Goal: Communication & Community: Answer question/provide support

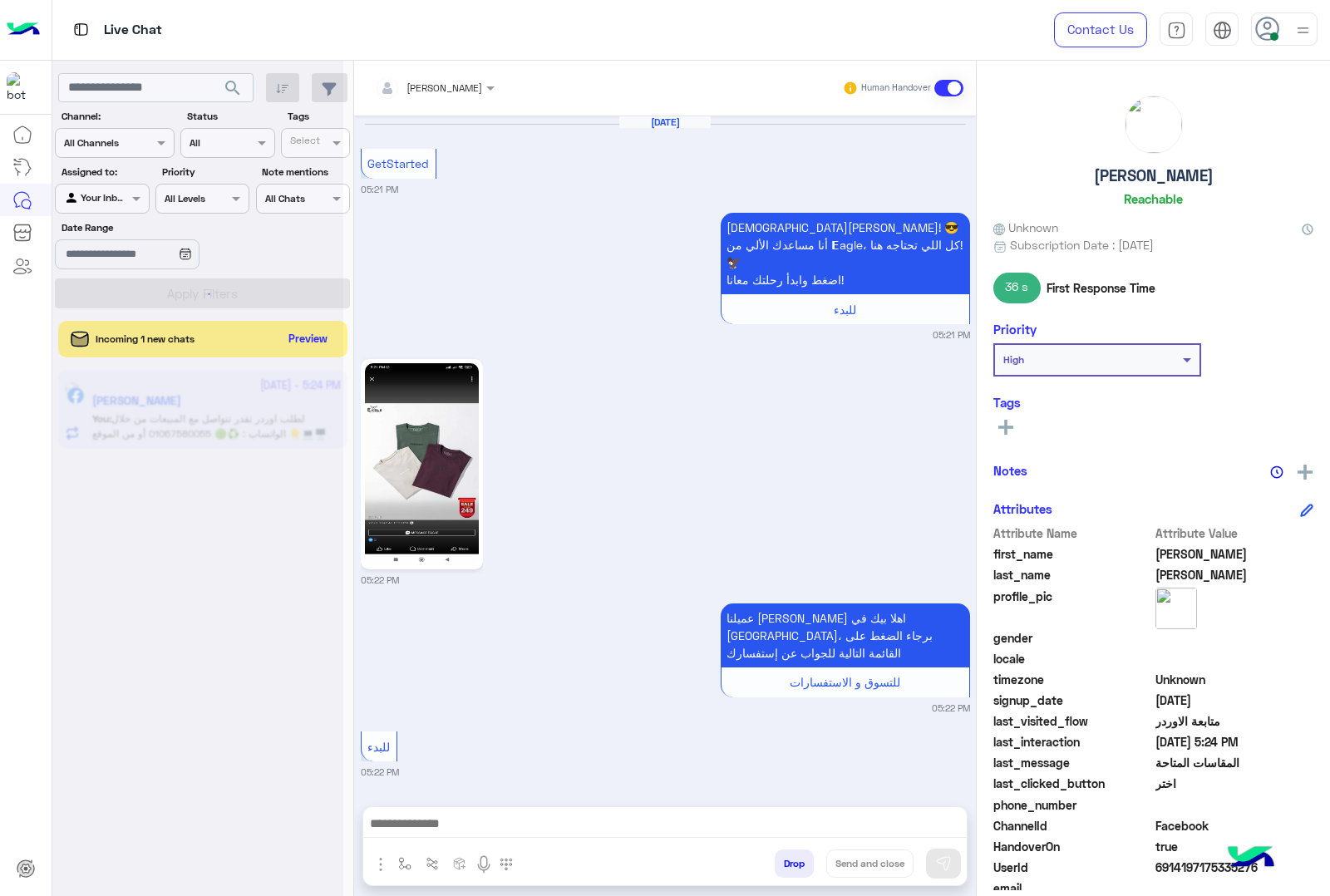
scroll to position [2341, 0]
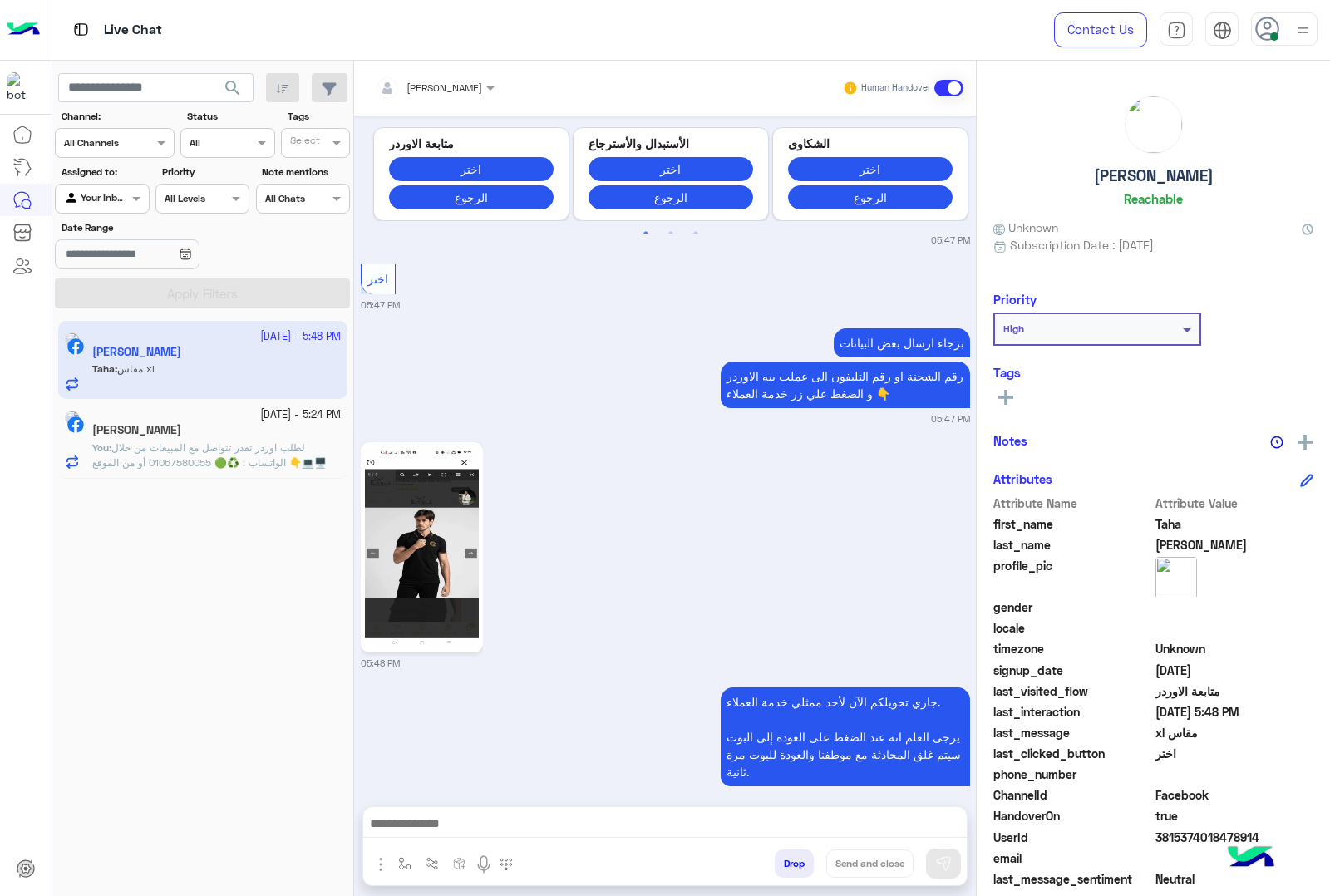
scroll to position [6928, 0]
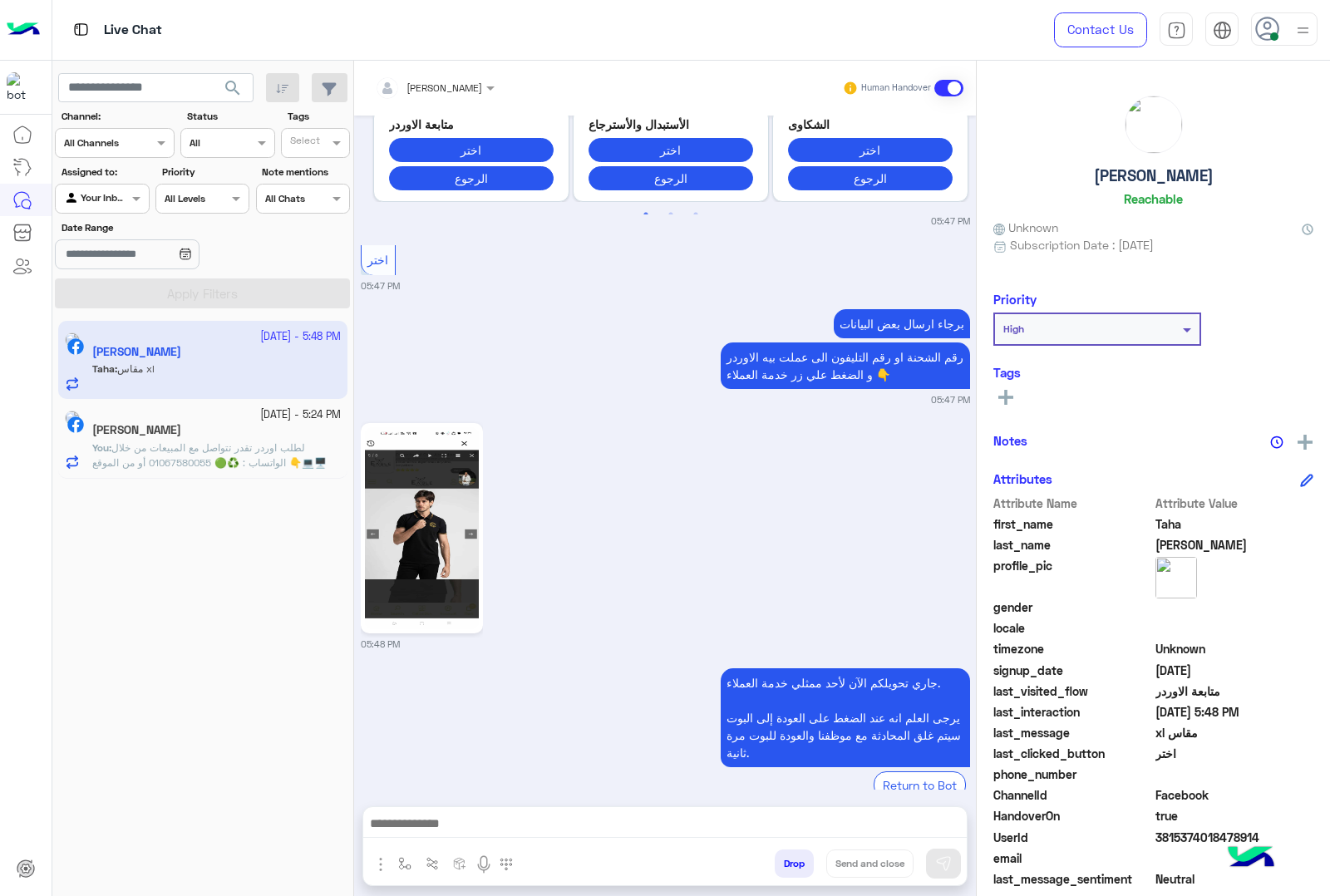
click at [420, 84] on input "text" at bounding box center [413, 85] width 77 height 15
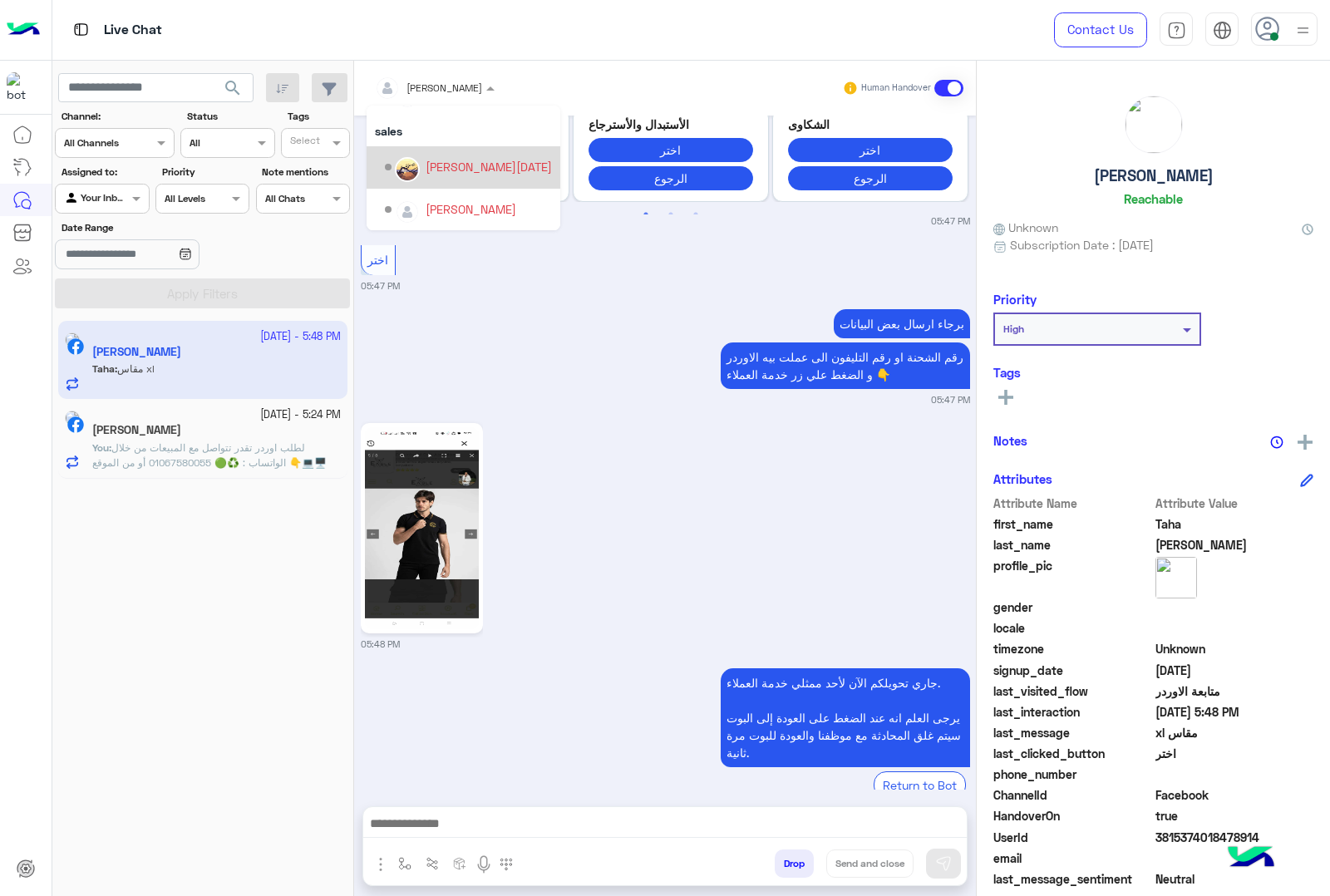
scroll to position [44, 0]
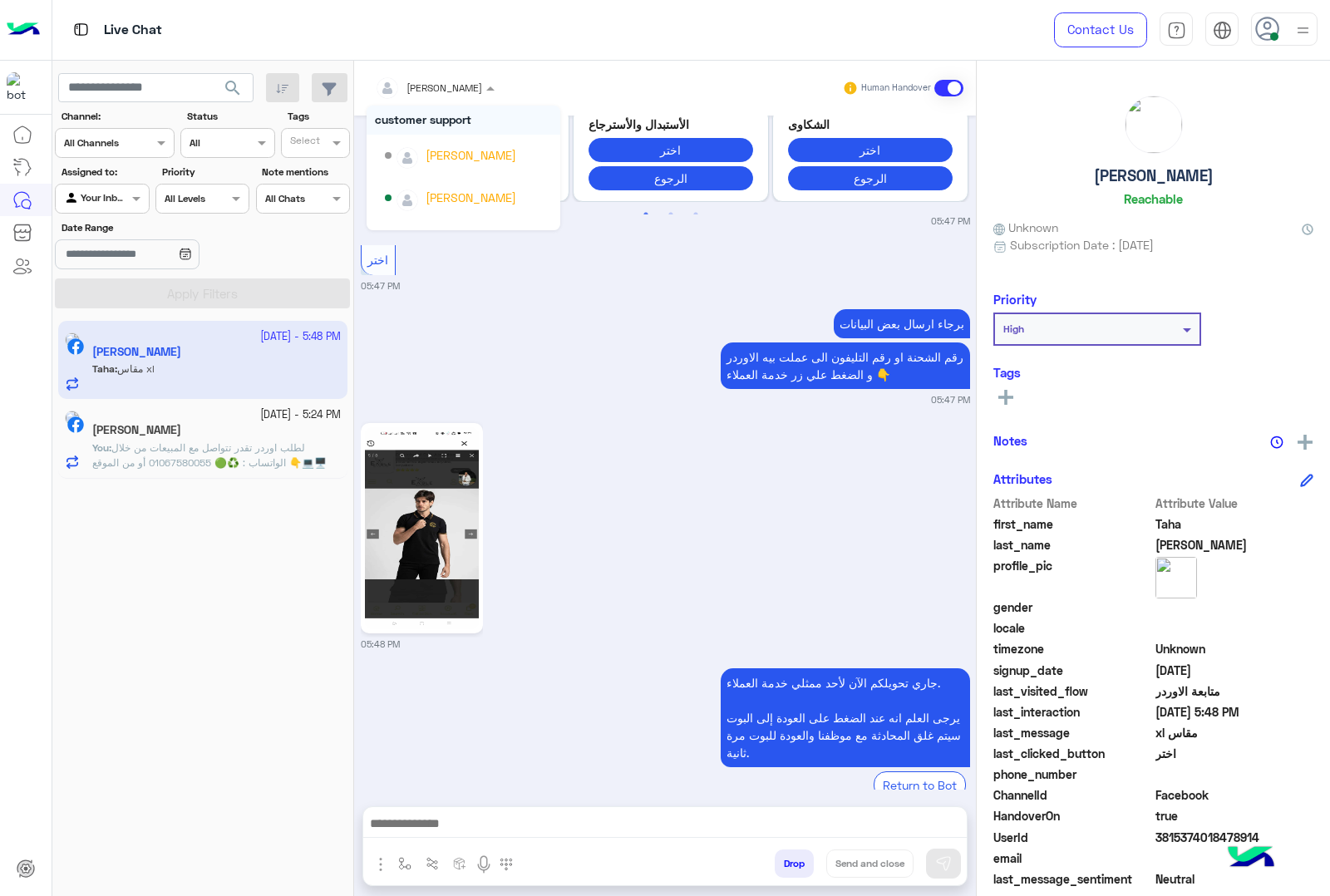
click at [492, 90] on span at bounding box center [492, 87] width 21 height 17
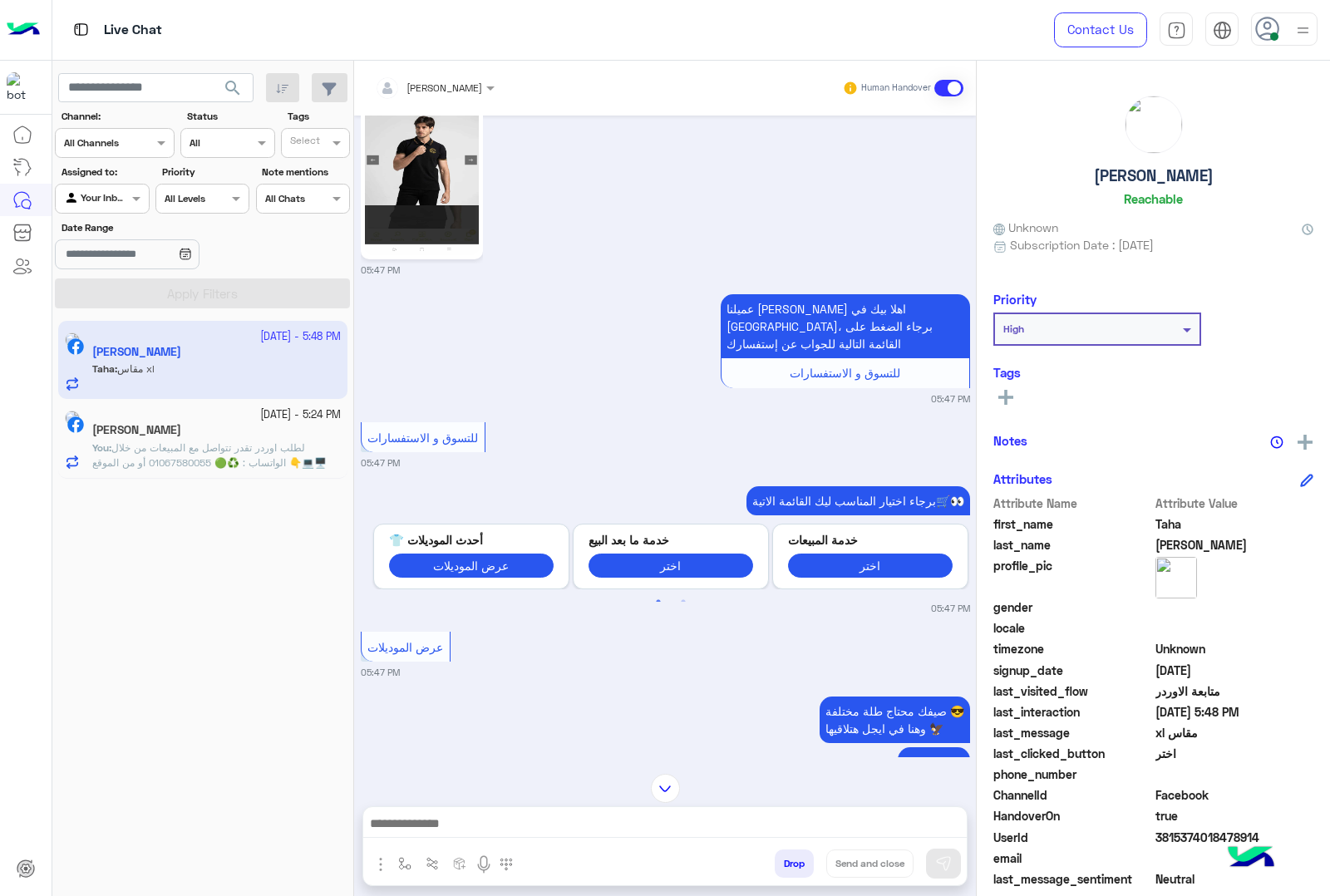
scroll to position [6512, 0]
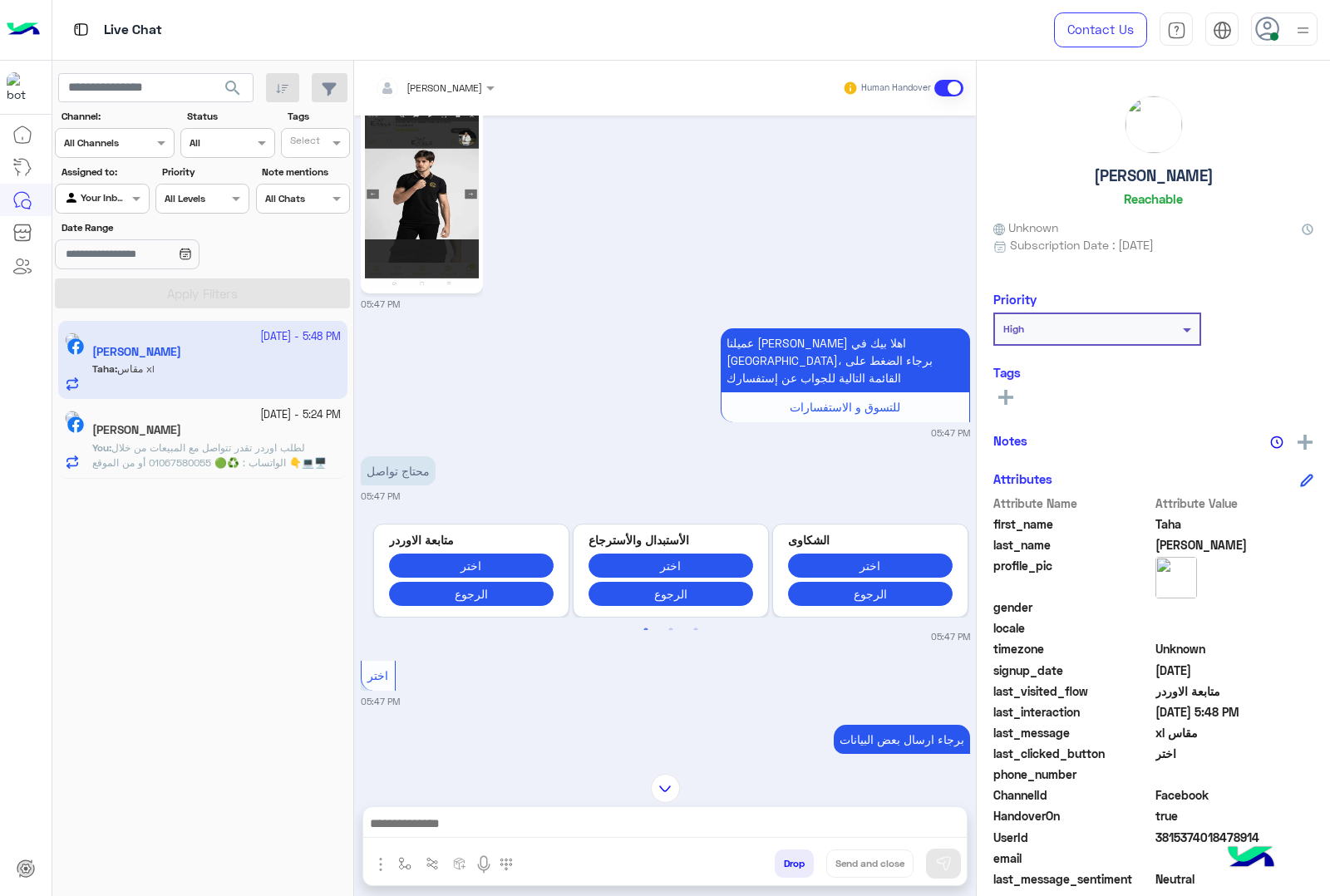
click at [451, 90] on input "text" at bounding box center [413, 85] width 77 height 15
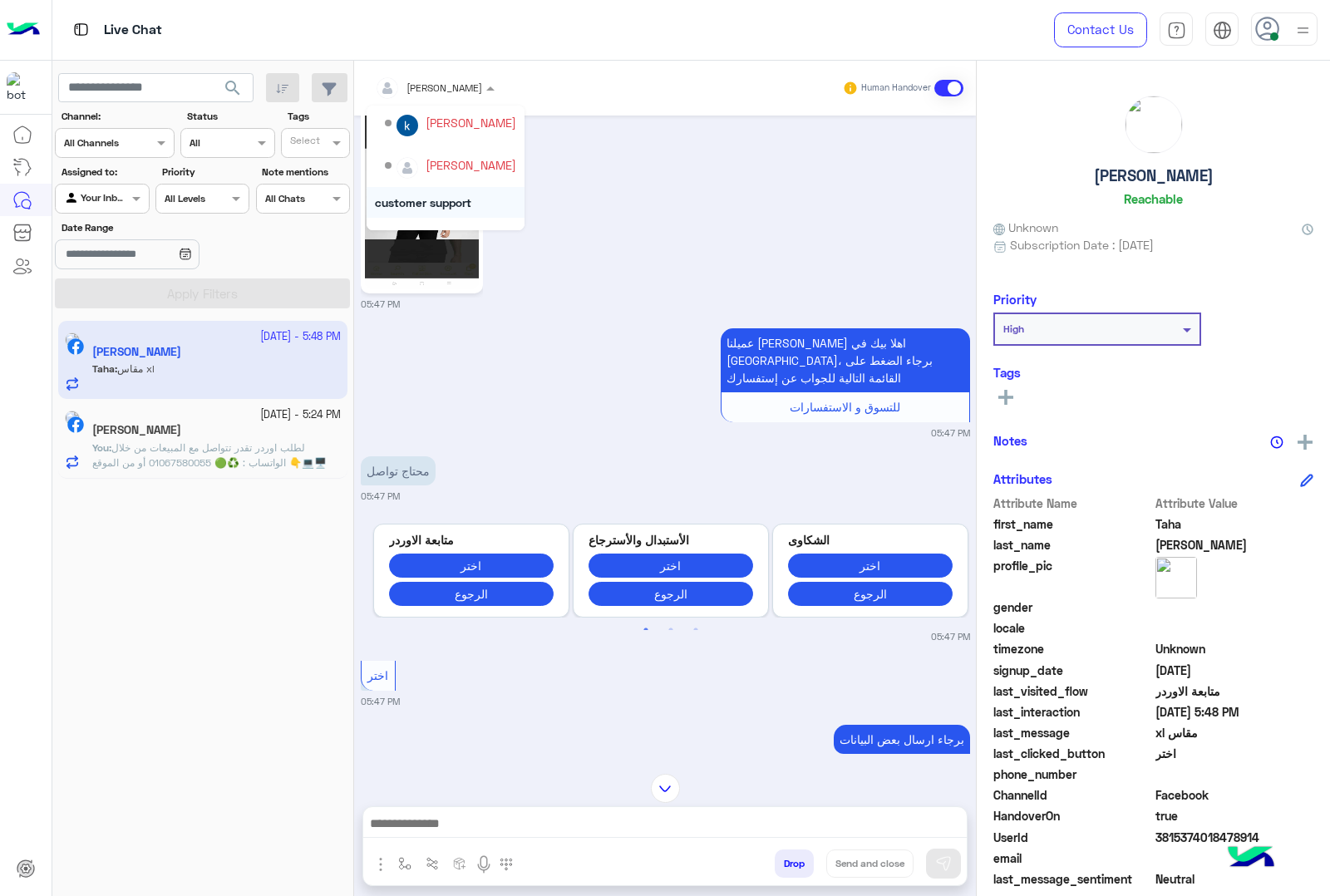
scroll to position [44, 0]
click at [472, 164] on div "[PERSON_NAME]" at bounding box center [450, 155] width 131 height 29
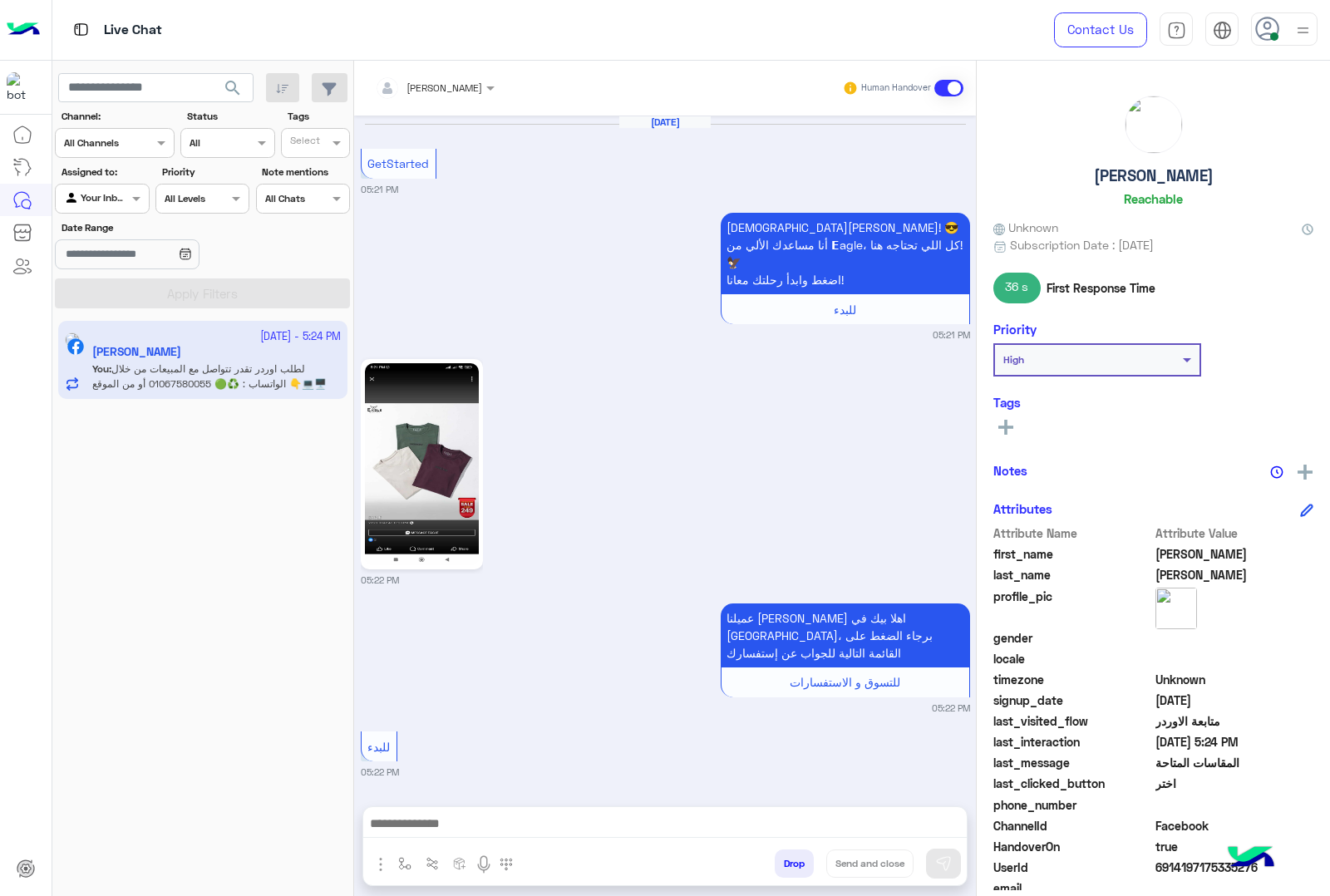
scroll to position [2341, 0]
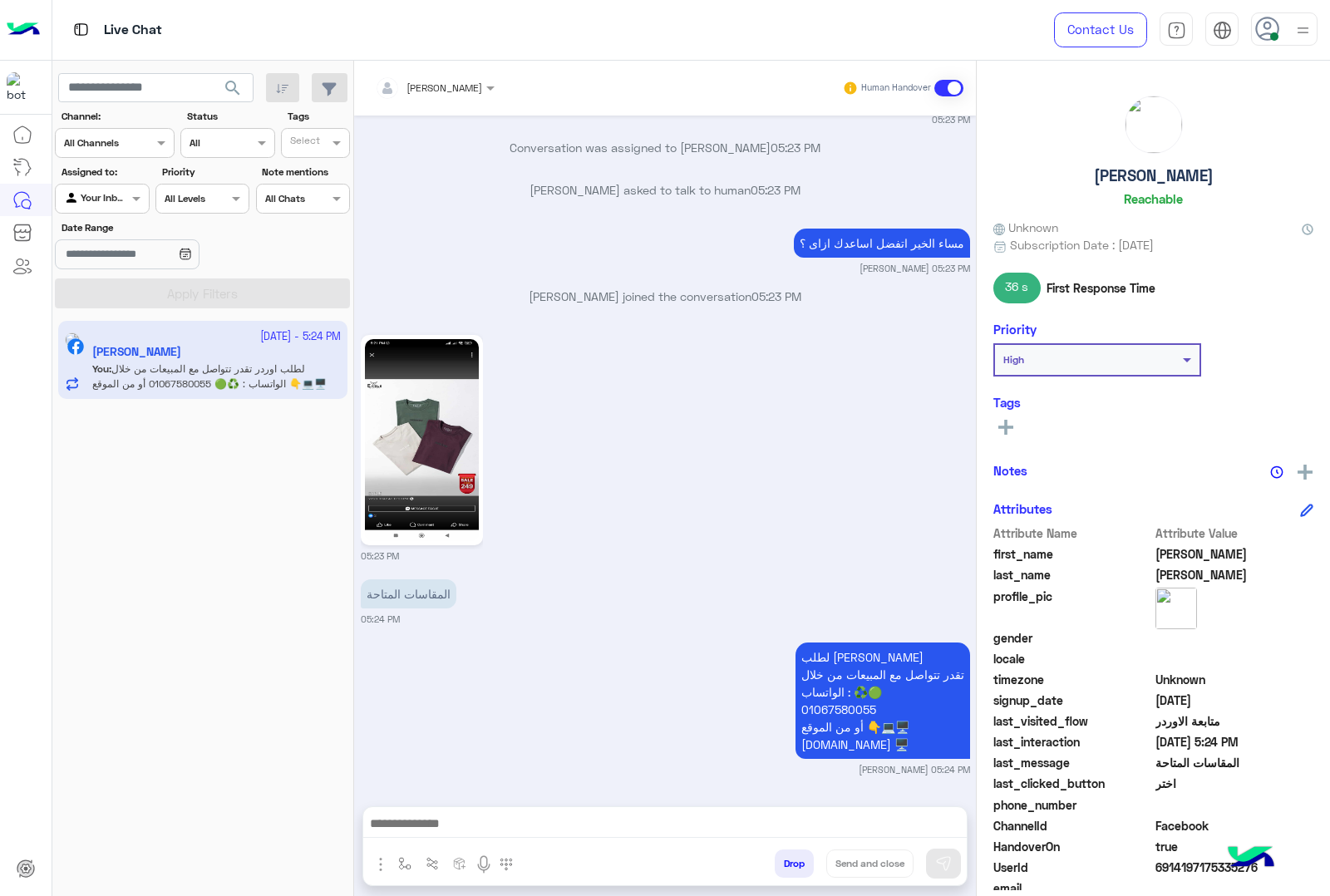
click at [777, 865] on button "Drop" at bounding box center [794, 863] width 39 height 28
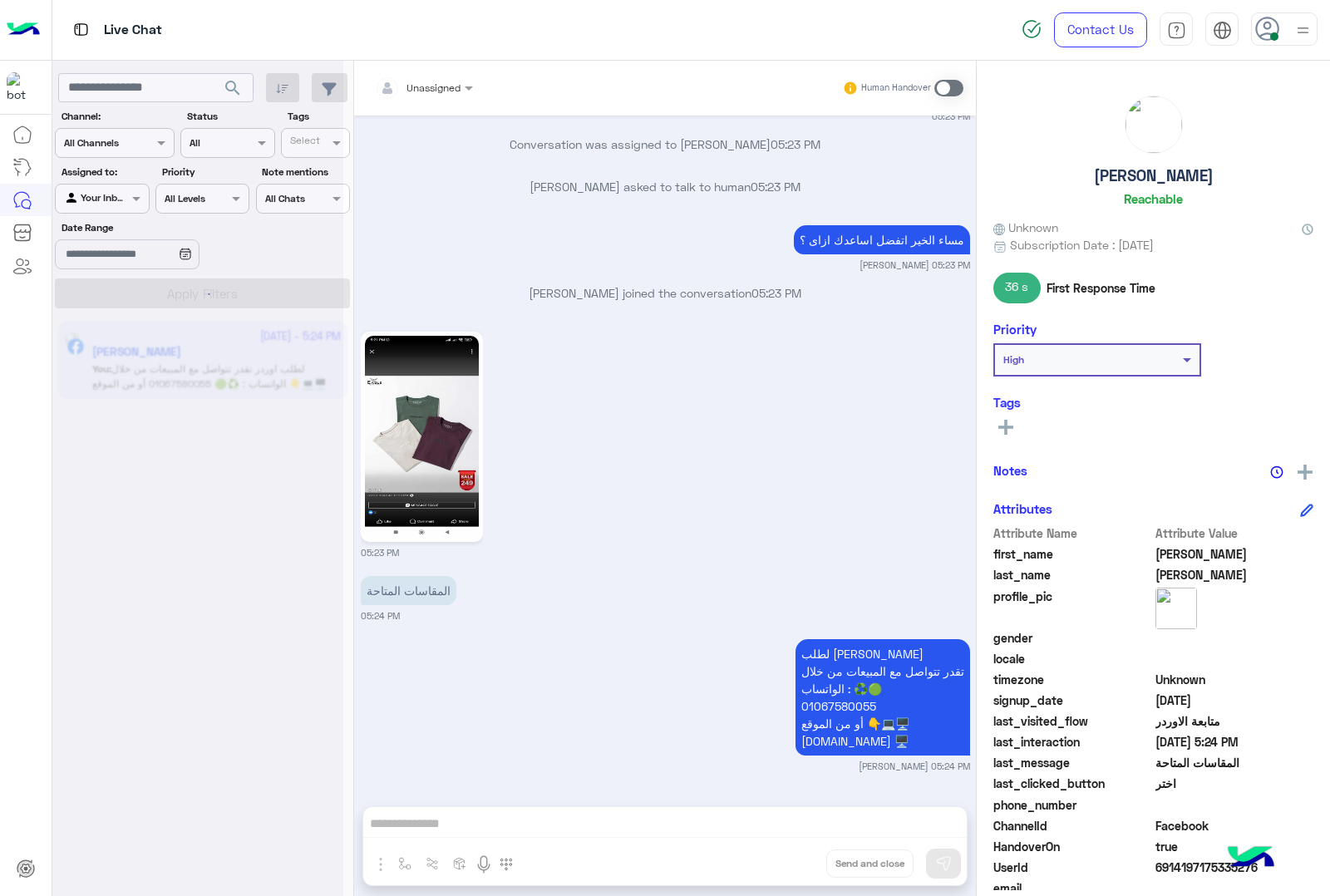
scroll to position [2383, 0]
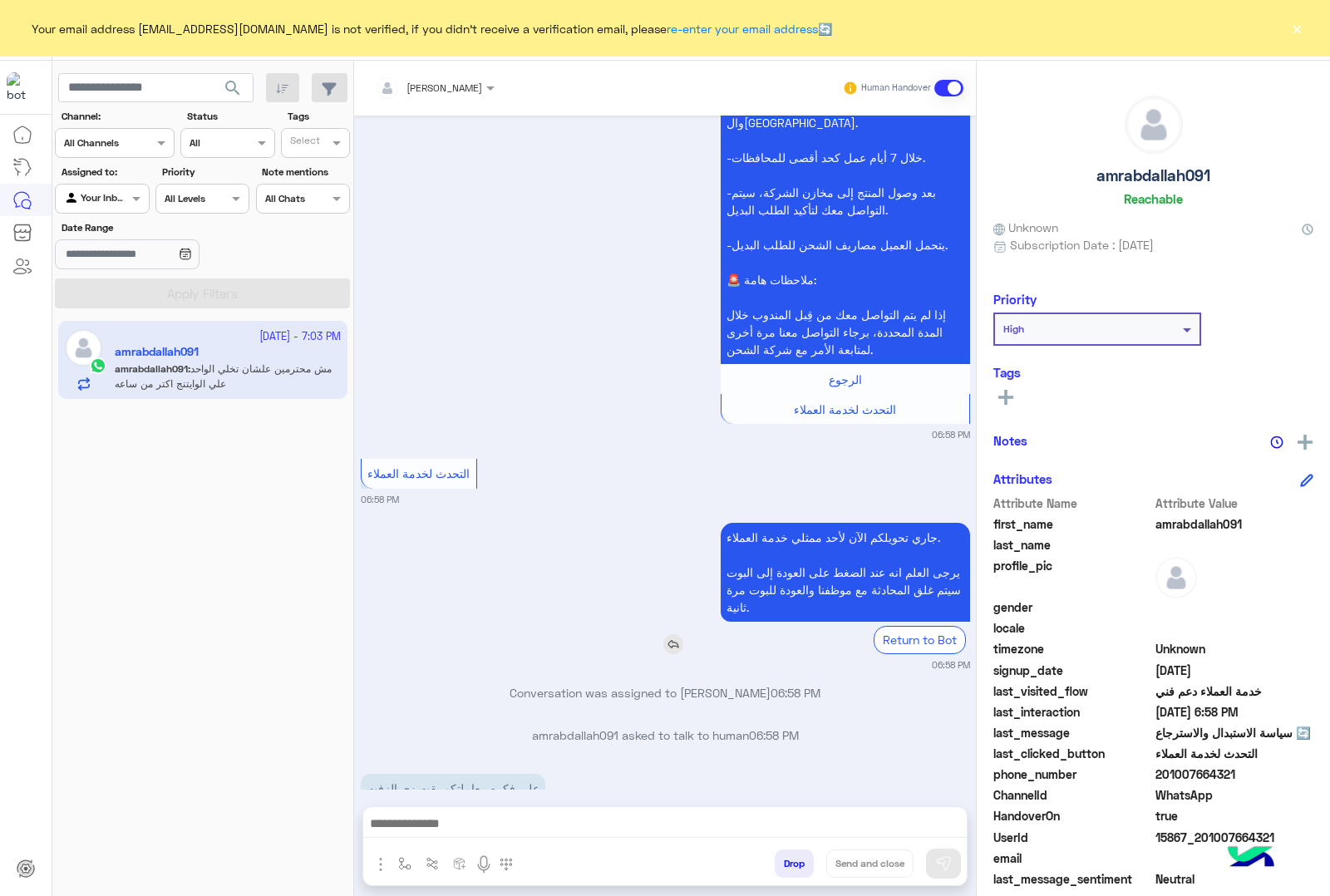
scroll to position [2762, 0]
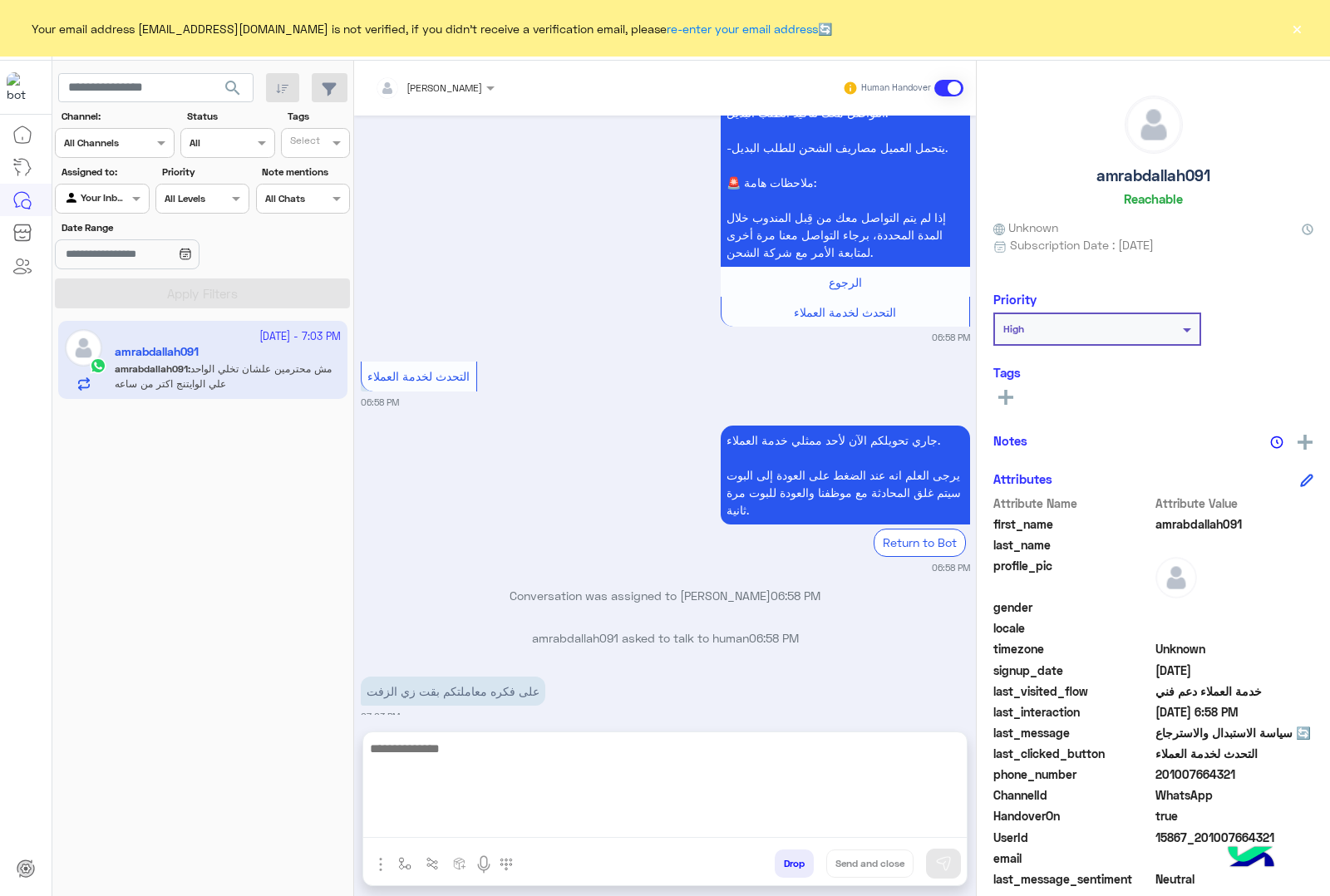
click at [620, 812] on textarea at bounding box center [664, 788] width 603 height 100
type textarea "**********"
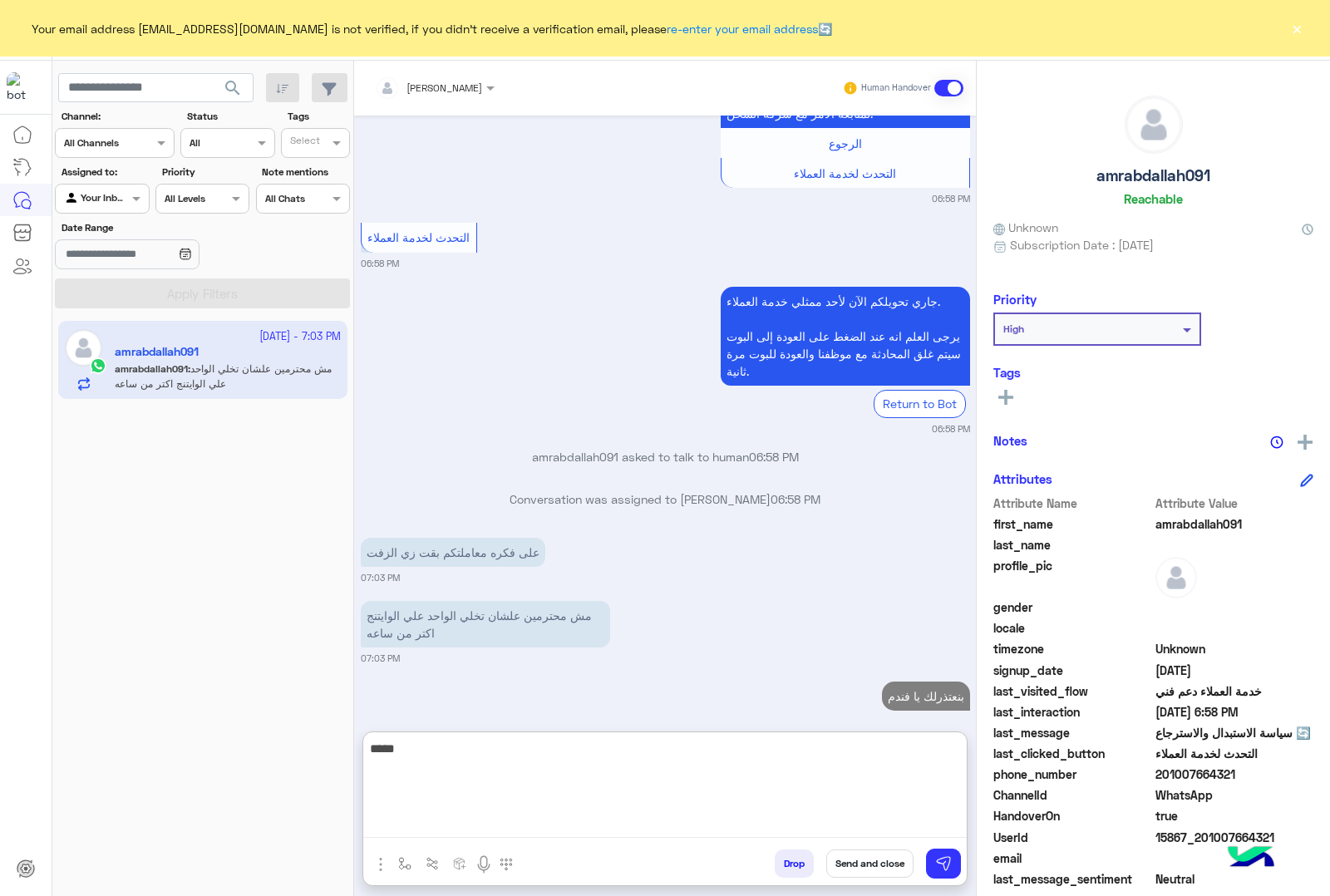
scroll to position [2943, 0]
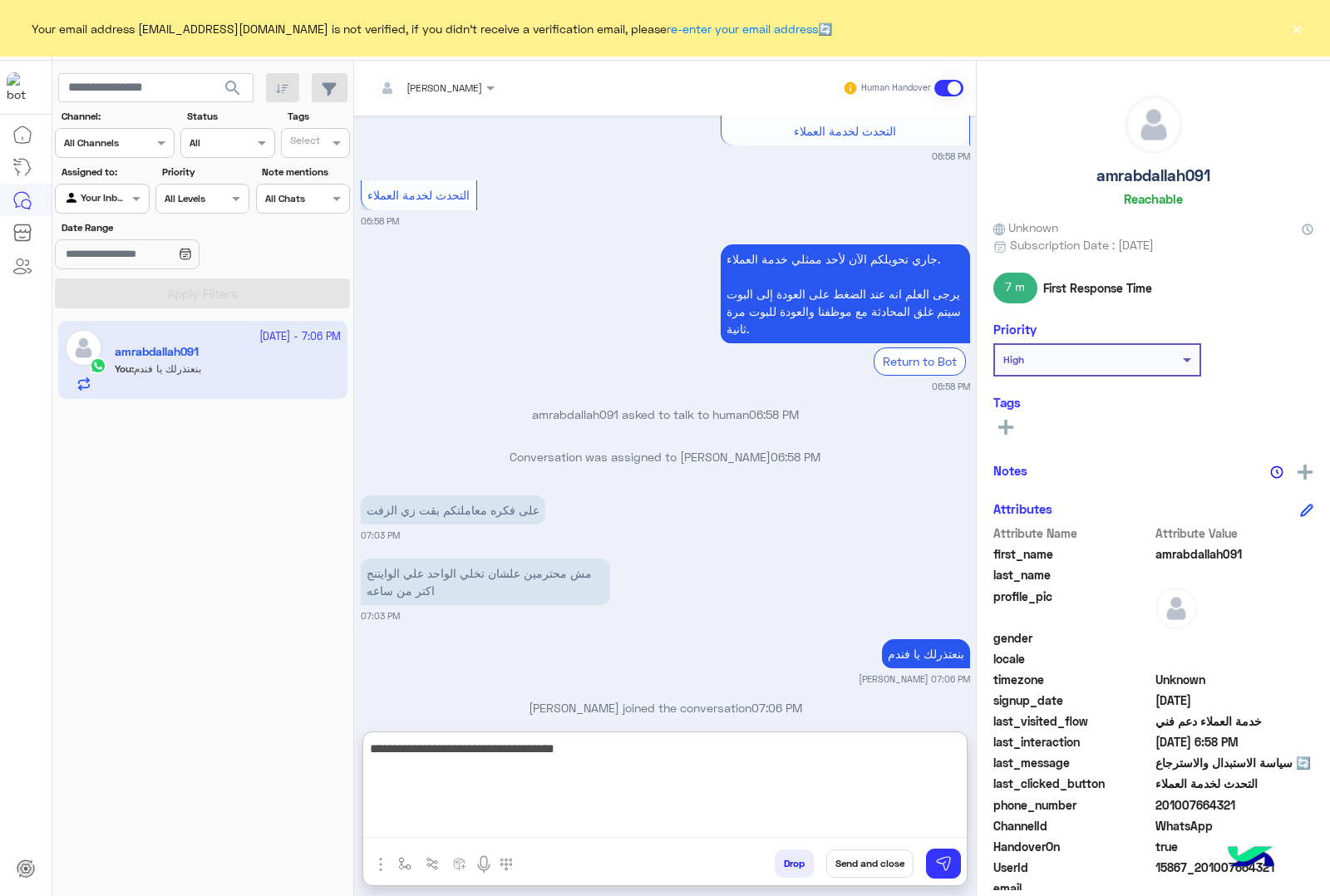
type textarea "**********"
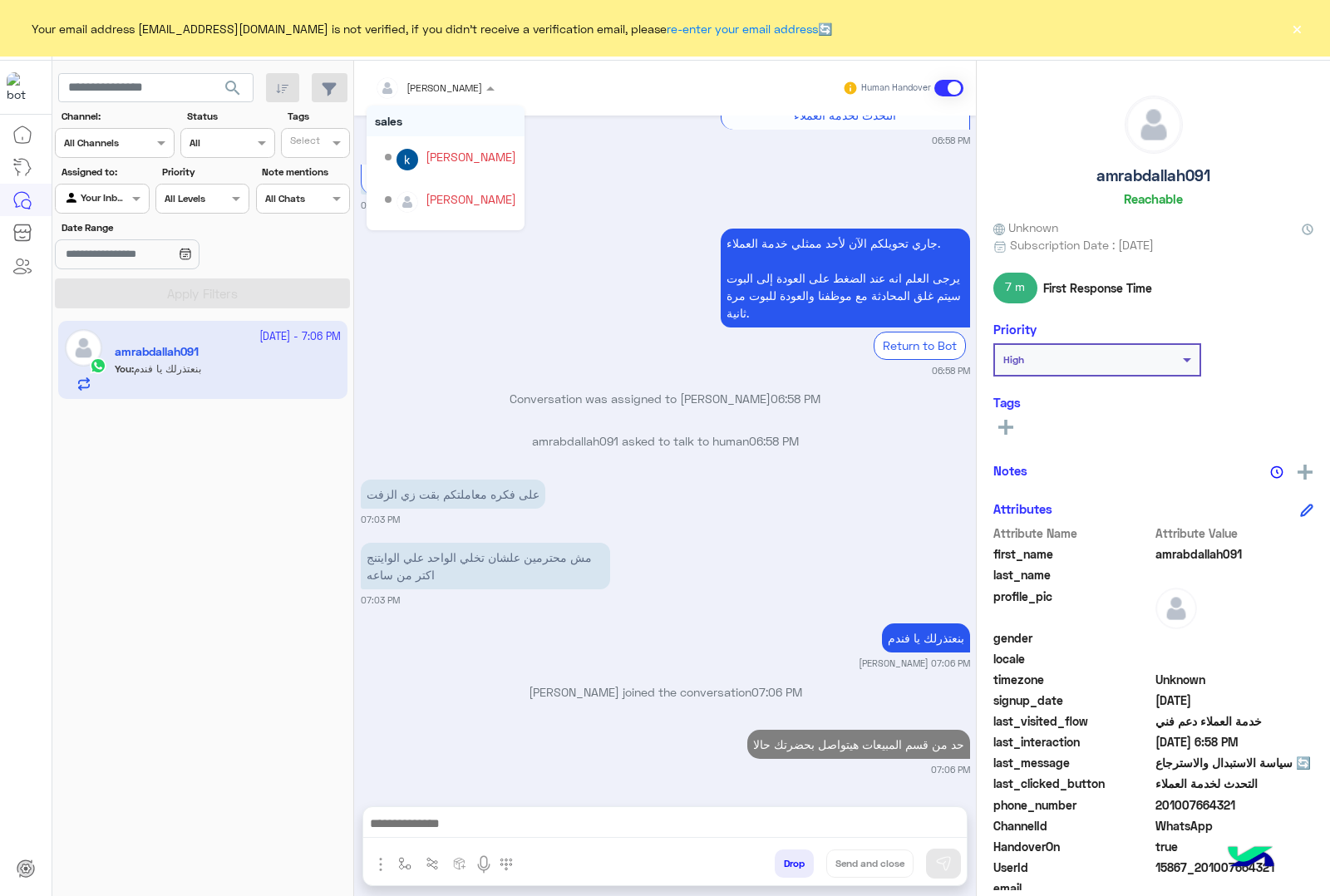
click at [485, 77] on div at bounding box center [435, 85] width 136 height 16
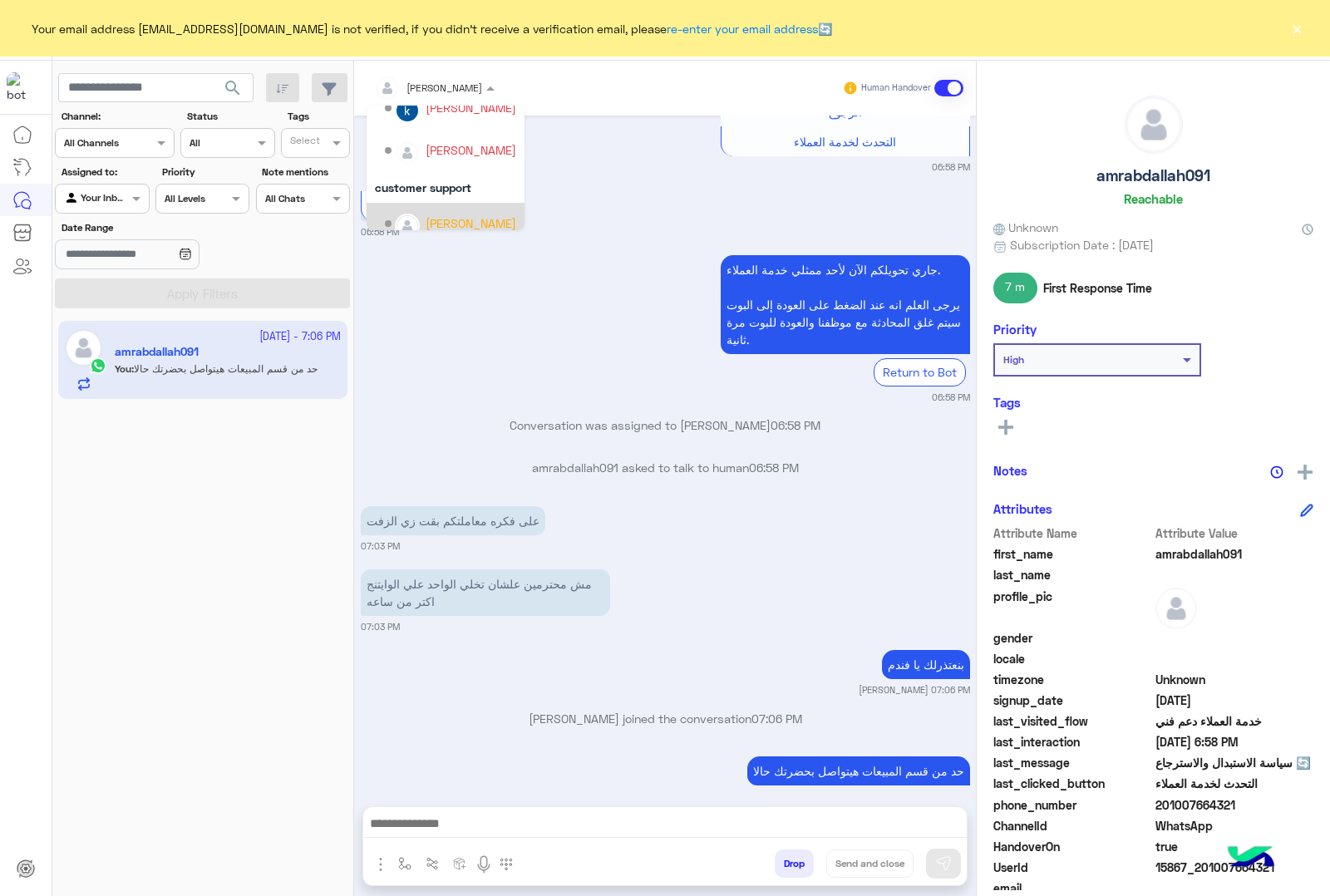
scroll to position [44, 0]
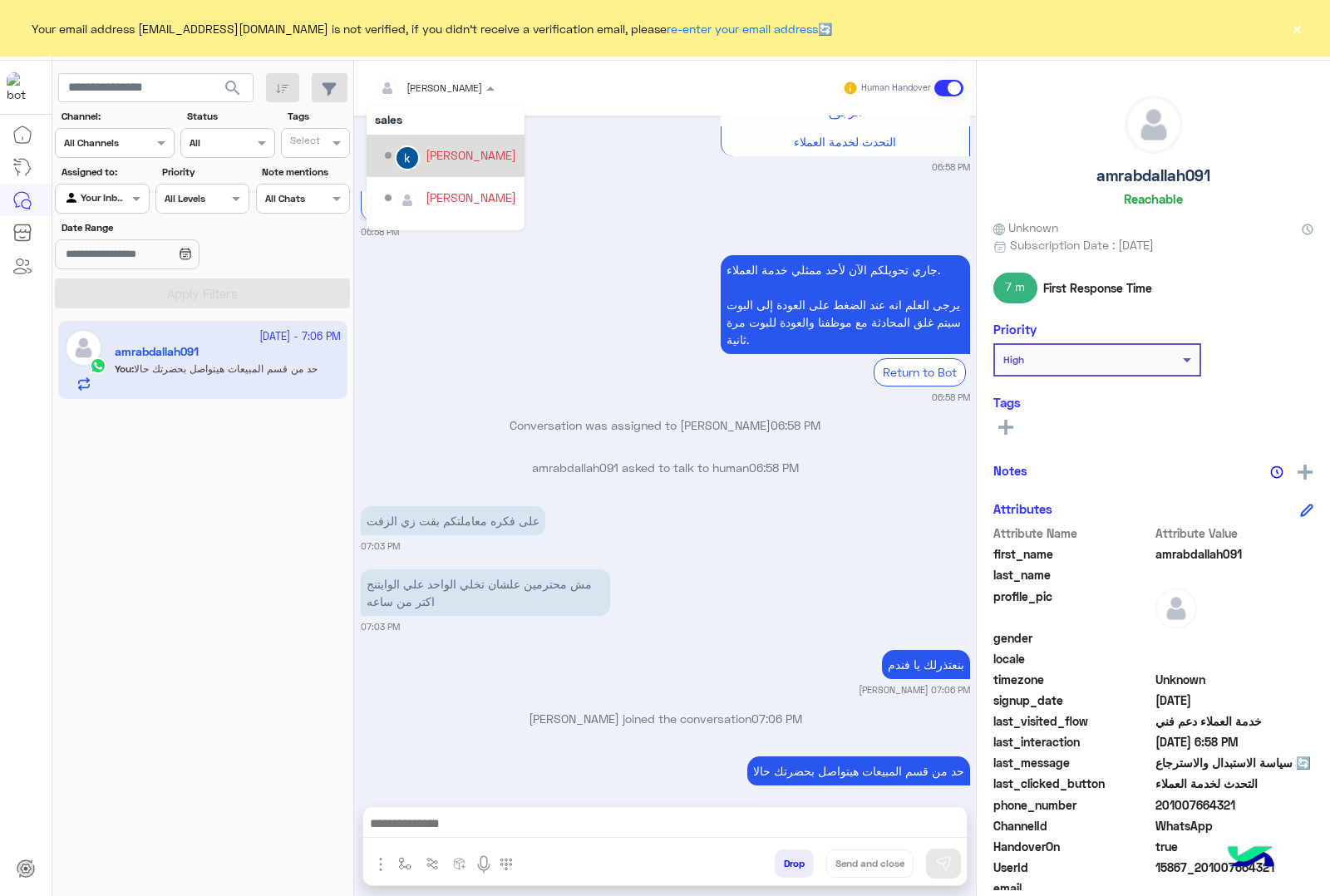
click at [461, 159] on div "[PERSON_NAME]" at bounding box center [471, 154] width 91 height 17
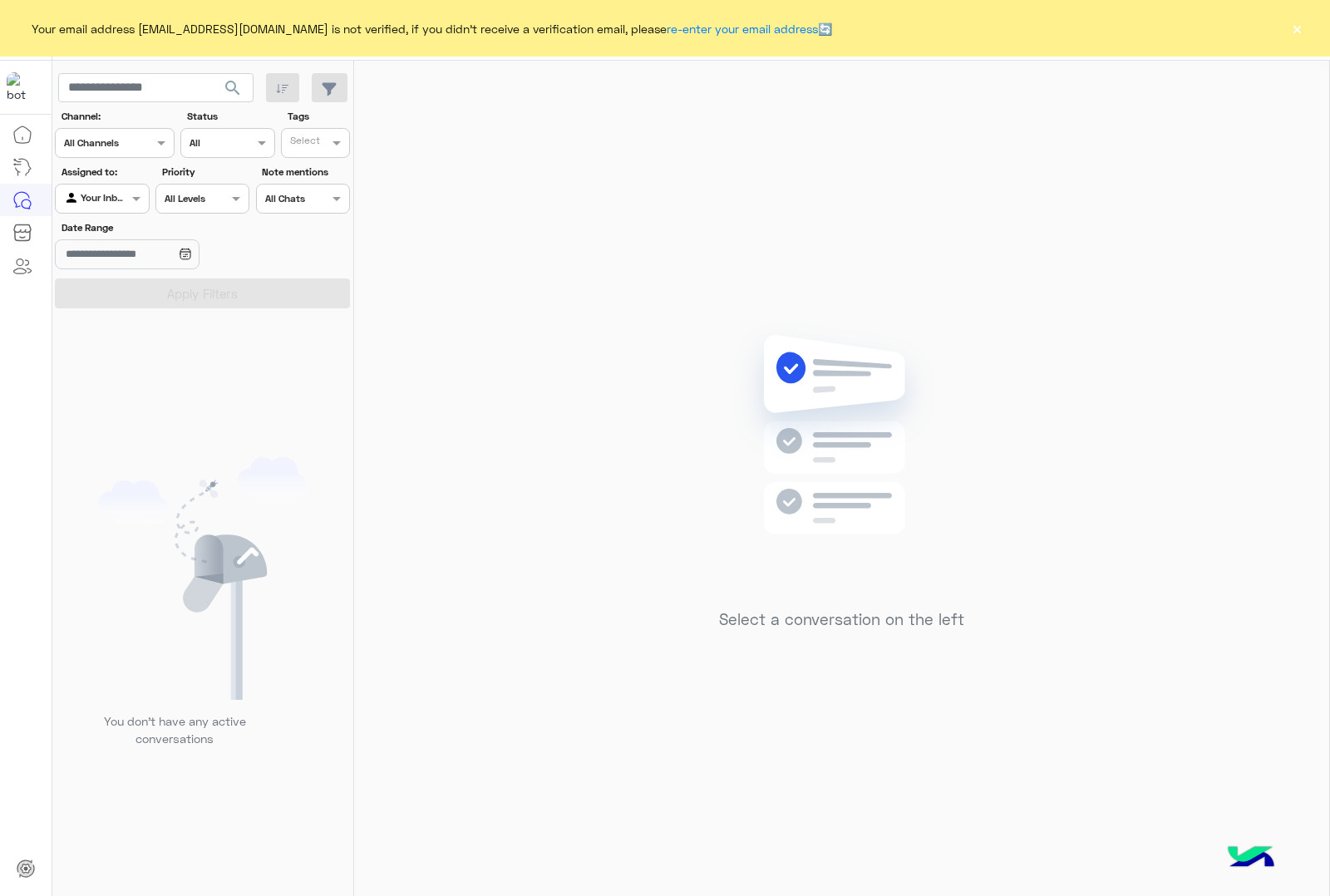
click at [1293, 36] on button "×" at bounding box center [1296, 28] width 17 height 17
